Goal: Transaction & Acquisition: Purchase product/service

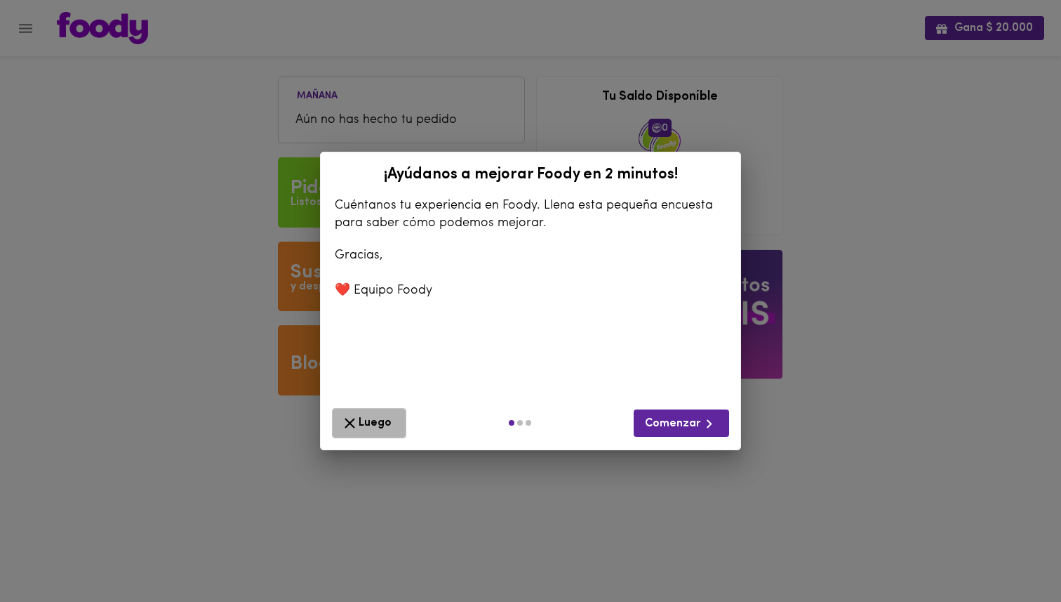
click at [385, 418] on span "Luego" at bounding box center [369, 423] width 56 height 18
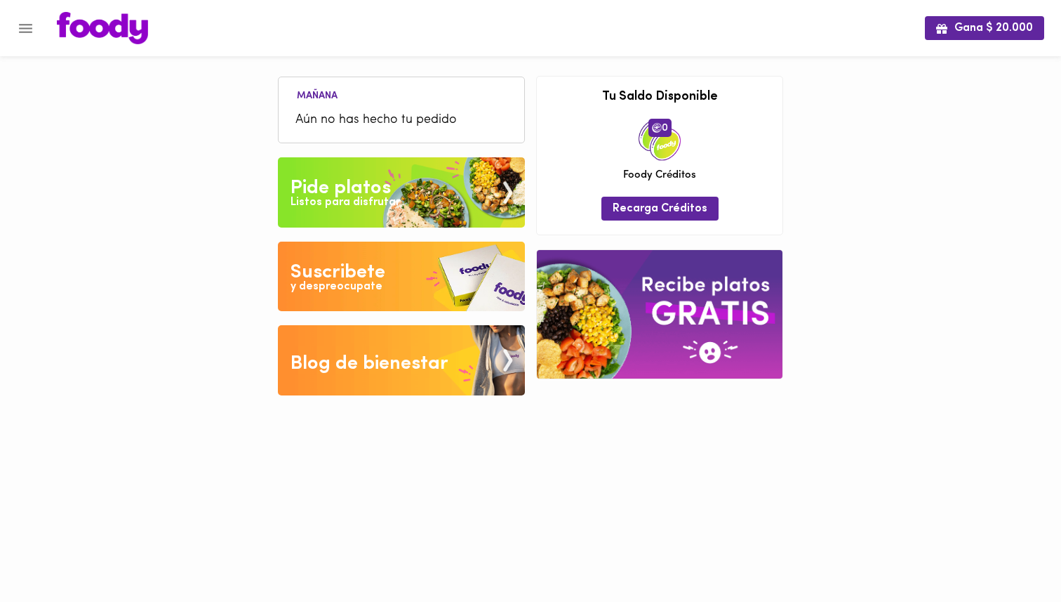
click at [369, 177] on div "Pide platos" at bounding box center [341, 188] width 100 height 28
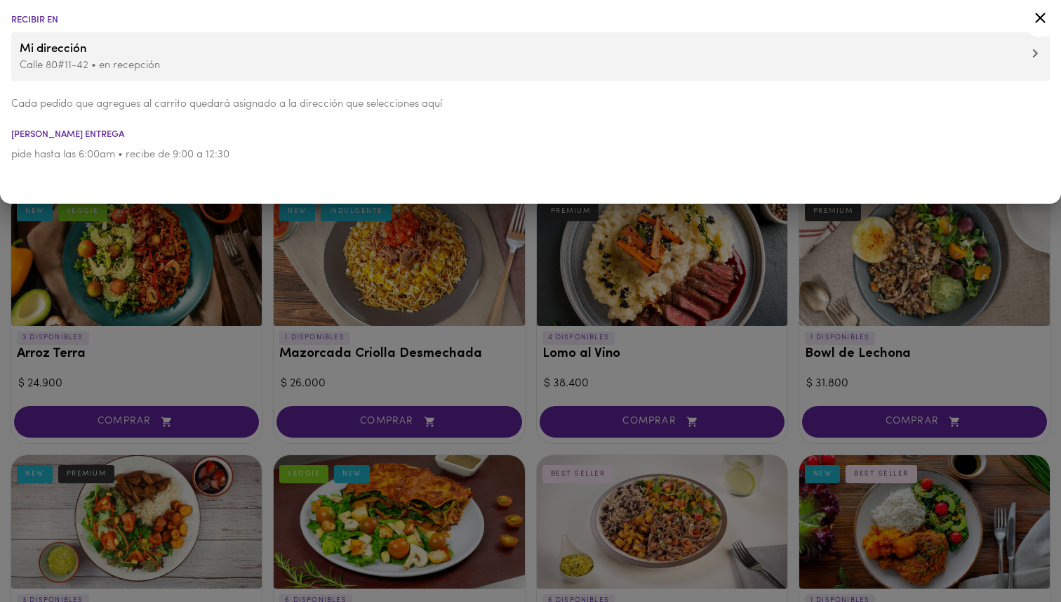
click at [230, 59] on p "Calle 80#11-42 • en recepción" at bounding box center [531, 65] width 1022 height 15
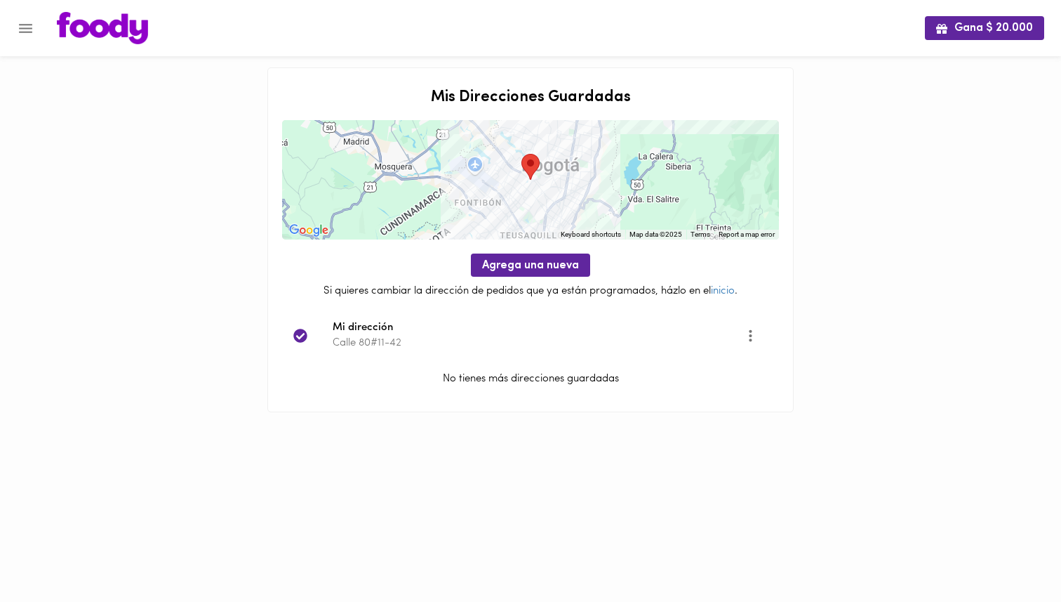
click at [369, 327] on span "Mi dirección" at bounding box center [539, 328] width 413 height 16
click at [89, 23] on img at bounding box center [102, 28] width 91 height 32
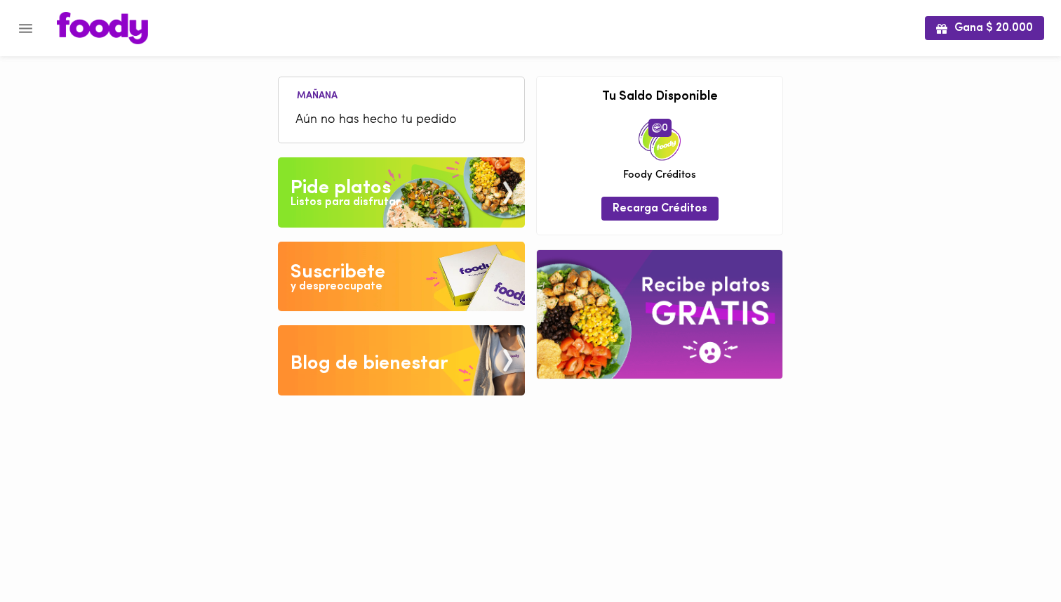
click at [337, 199] on div "Listos para disfrutar" at bounding box center [345, 202] width 109 height 16
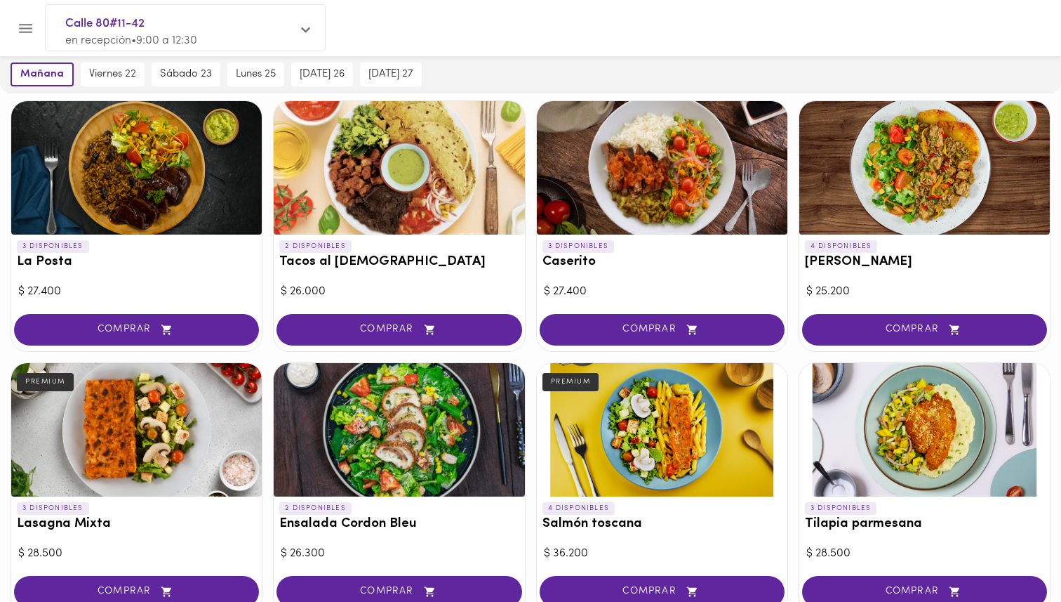
scroll to position [592, 0]
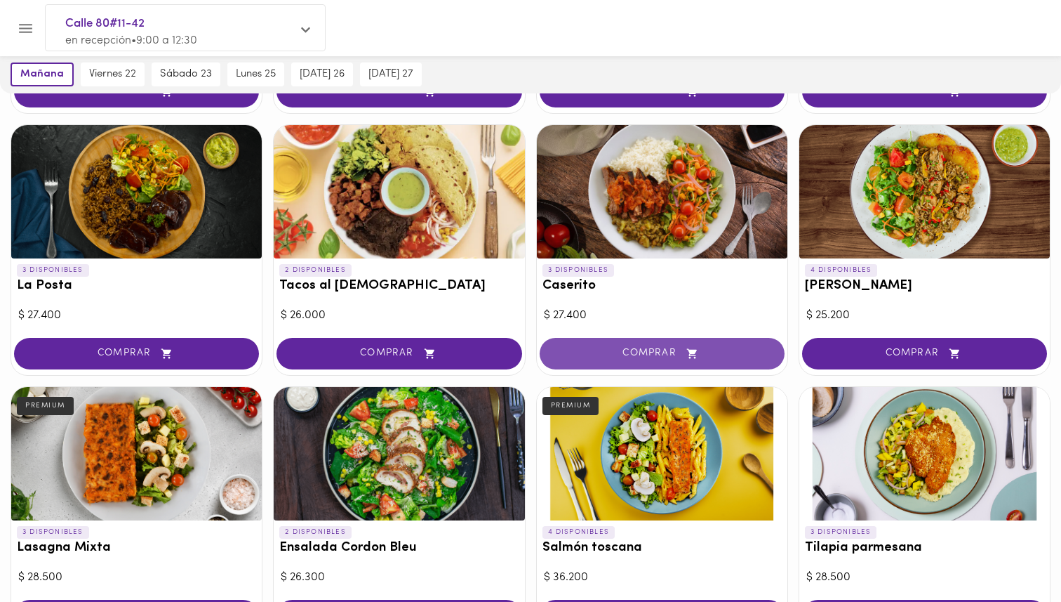
click at [669, 343] on button "COMPRAR" at bounding box center [662, 354] width 245 height 32
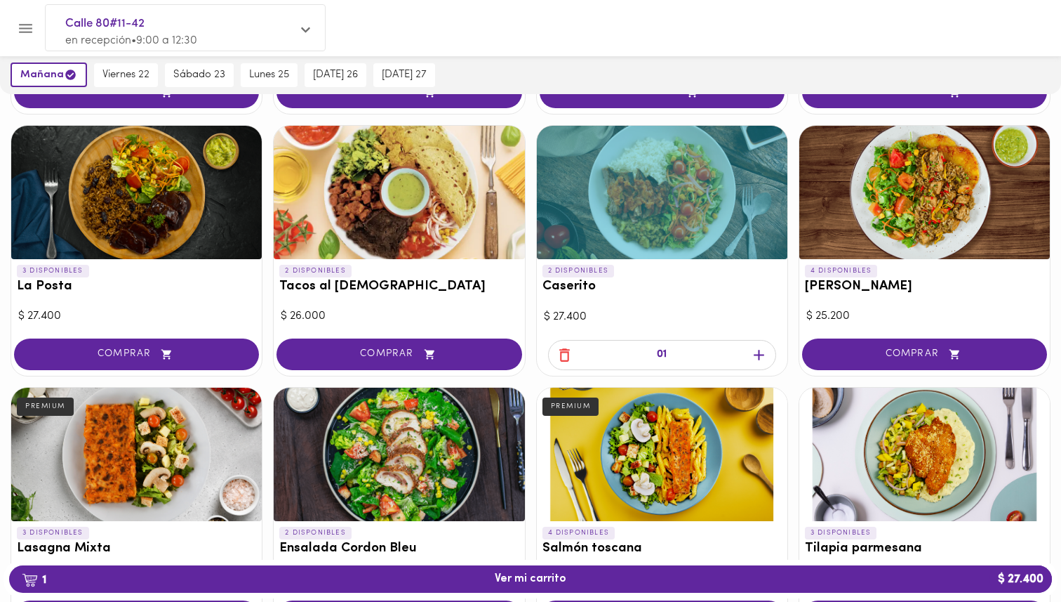
scroll to position [592, 0]
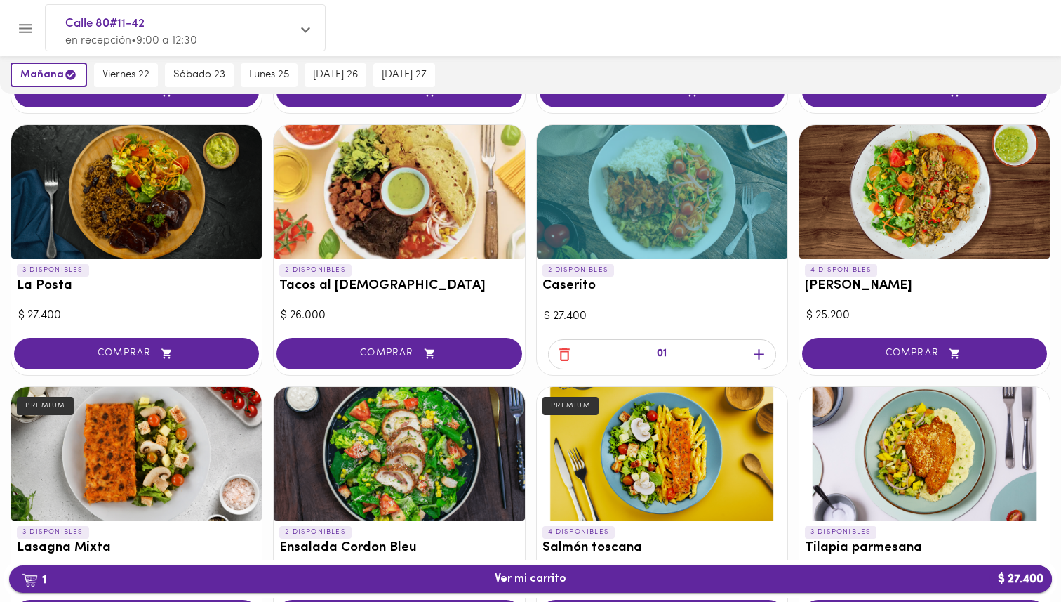
click at [485, 579] on span "1 Ver mi carrito $ 27.400" at bounding box center [530, 578] width 1021 height 13
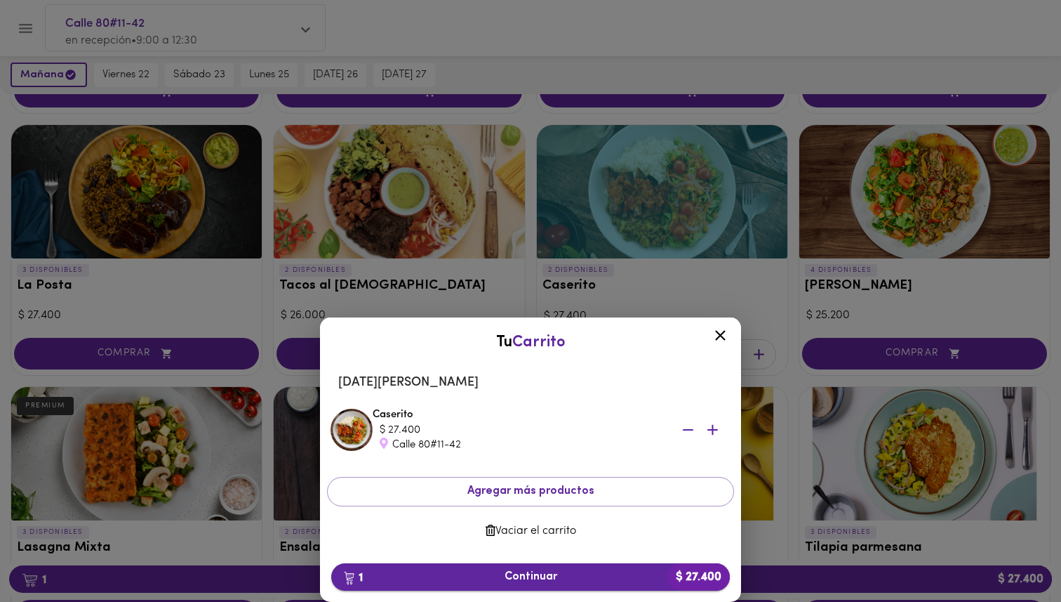
click at [523, 575] on span "1 Continuar $ 27.400" at bounding box center [531, 576] width 376 height 13
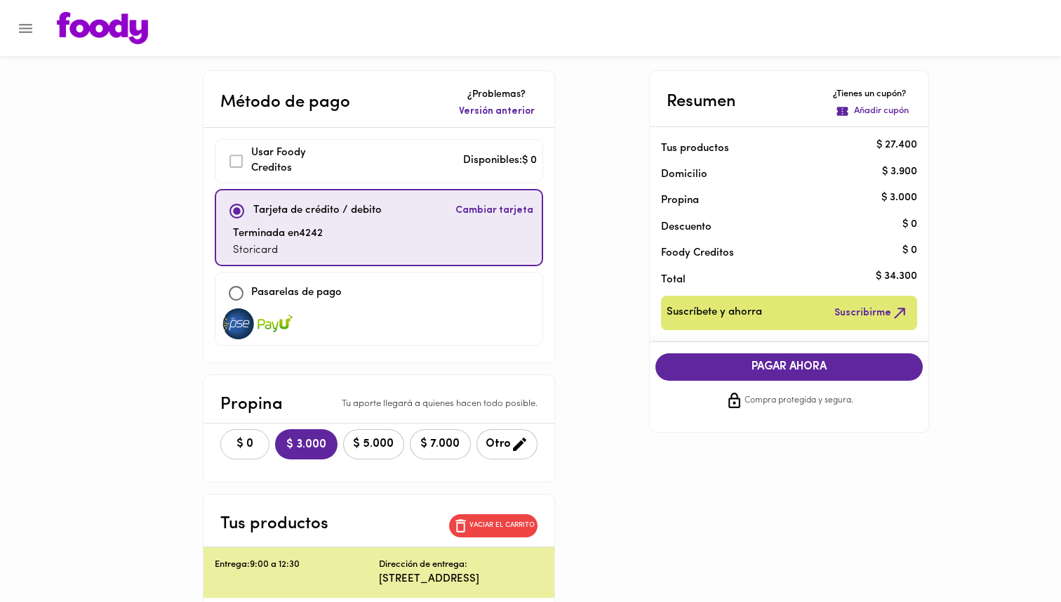
click at [222, 452] on button "$ 0" at bounding box center [244, 444] width 49 height 30
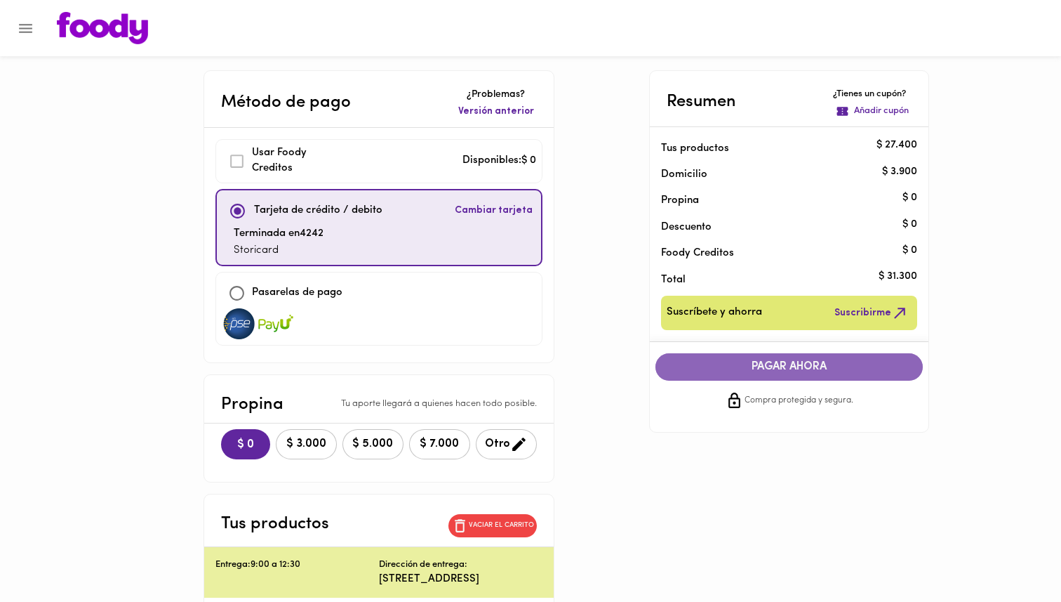
click at [826, 359] on button "PAGAR AHORA" at bounding box center [790, 366] width 268 height 27
